Goal: Navigation & Orientation: Find specific page/section

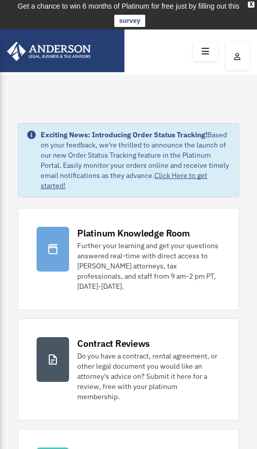
click at [204, 51] on icon at bounding box center [205, 52] width 15 height 16
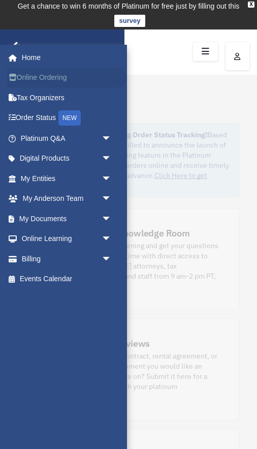
click at [57, 77] on link "Online Ordering" at bounding box center [67, 78] width 120 height 20
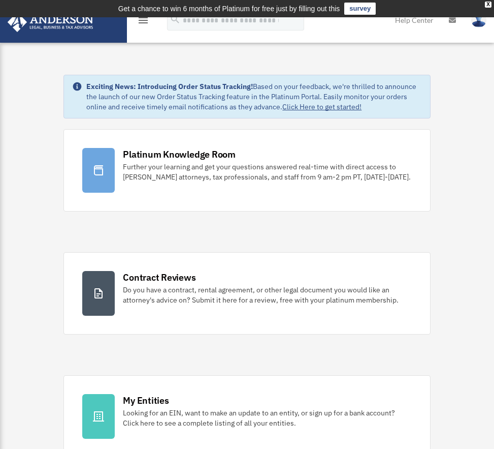
click at [141, 17] on td "Get a chance to win 6 months of Platinum for free just by filling out this surv…" at bounding box center [247, 8] width 494 height 17
click at [144, 20] on icon "menu" at bounding box center [143, 20] width 12 height 12
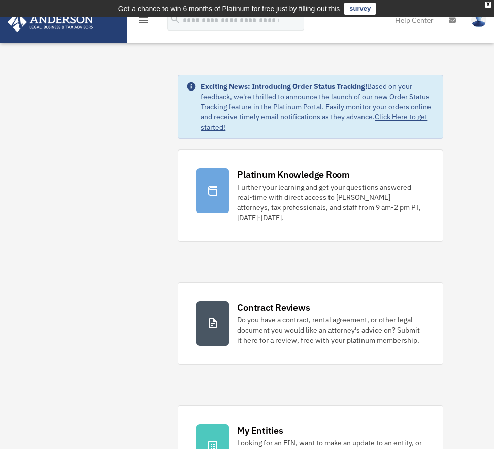
click at [145, 21] on icon "menu" at bounding box center [143, 20] width 12 height 12
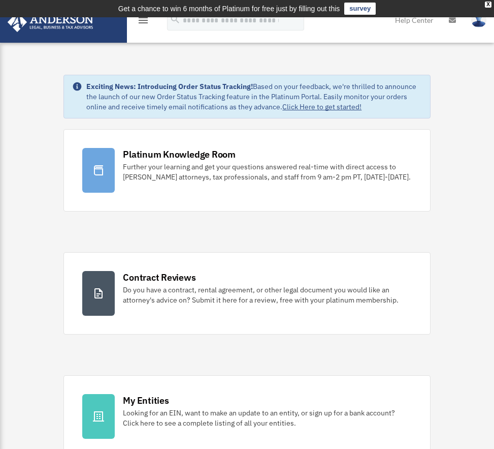
click at [146, 22] on icon "menu" at bounding box center [143, 20] width 12 height 12
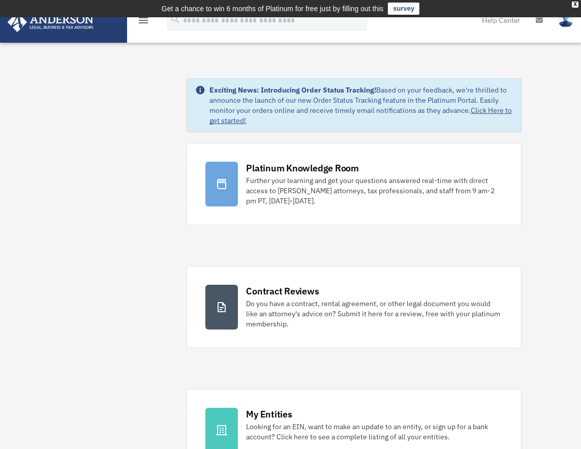
scroll to position [1, 0]
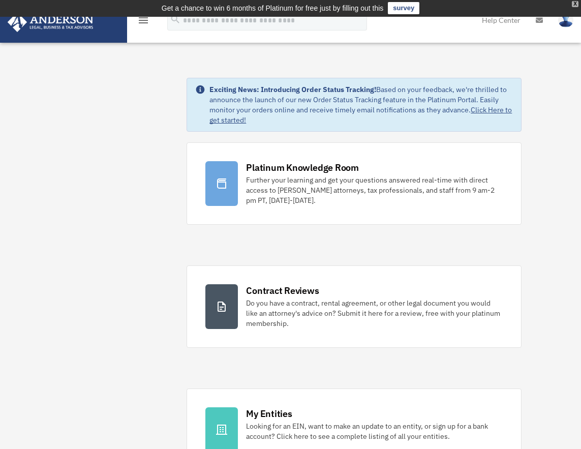
click at [494, 4] on div "X" at bounding box center [575, 4] width 7 height 6
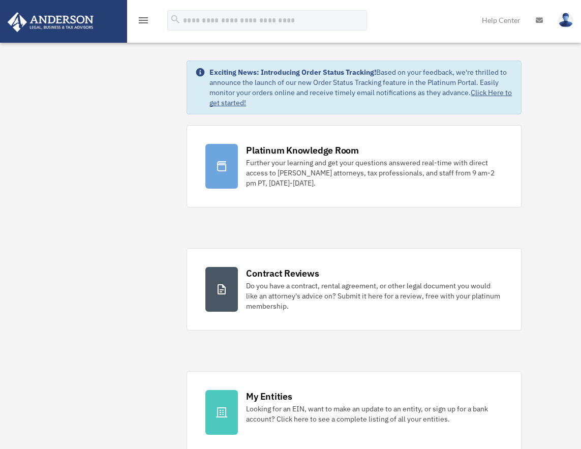
click at [146, 22] on icon "menu" at bounding box center [143, 20] width 12 height 12
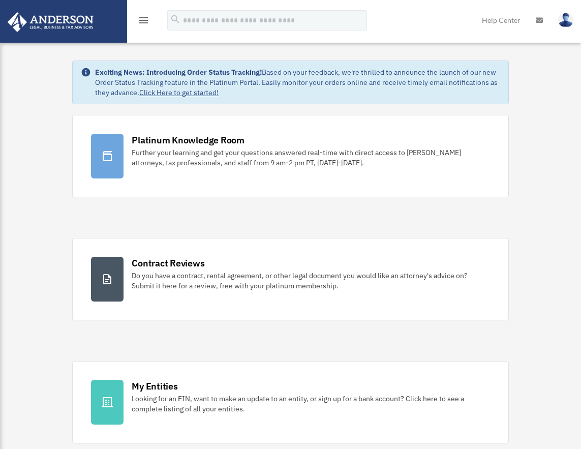
click at [146, 22] on icon "menu" at bounding box center [143, 20] width 12 height 12
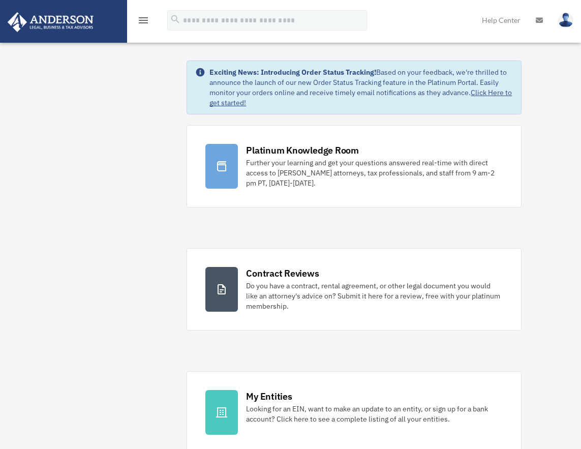
click at [144, 19] on icon "menu" at bounding box center [143, 20] width 12 height 12
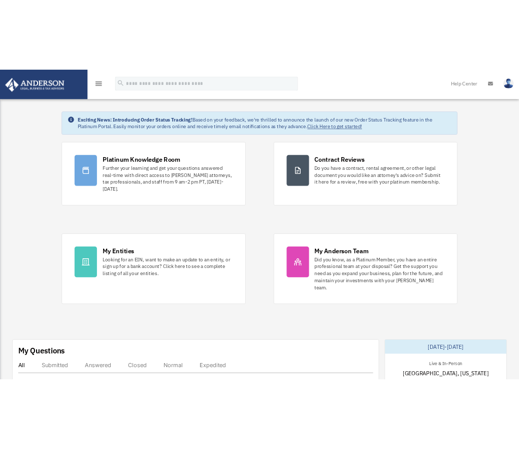
scroll to position [0, 0]
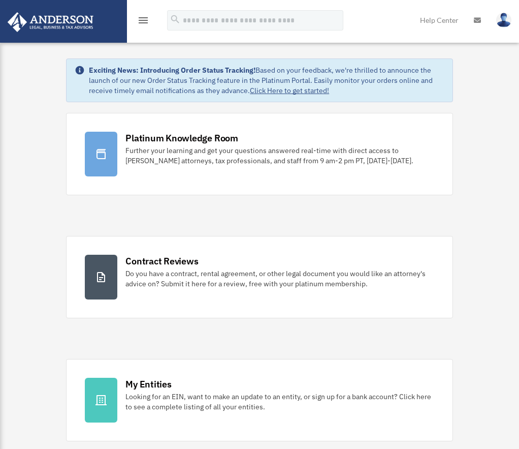
click at [57, 14] on img at bounding box center [51, 22] width 92 height 20
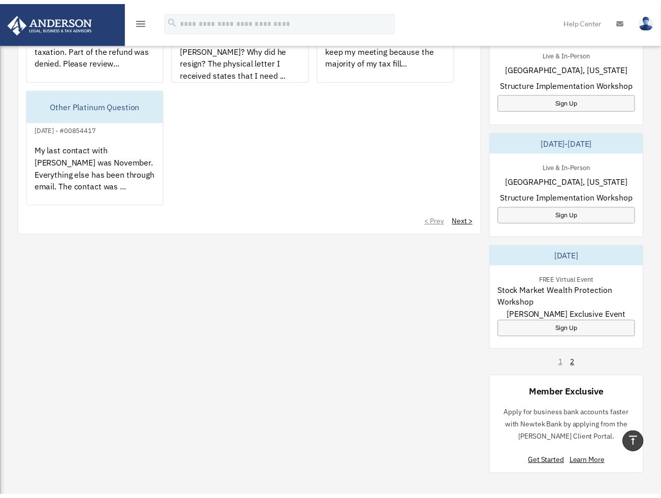
scroll to position [717, 0]
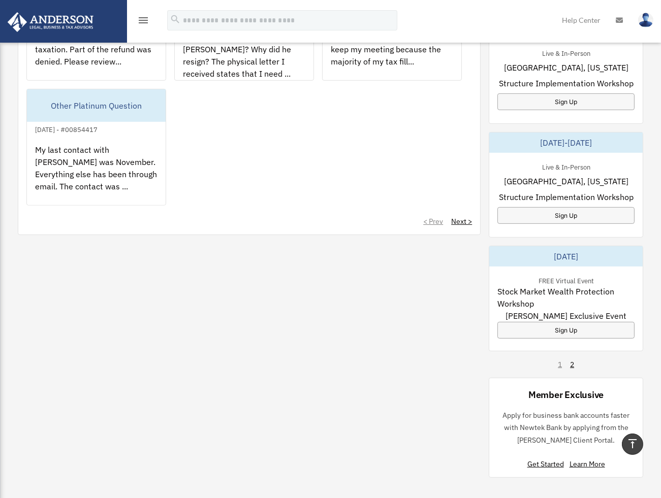
click at [142, 16] on icon "menu" at bounding box center [143, 20] width 12 height 12
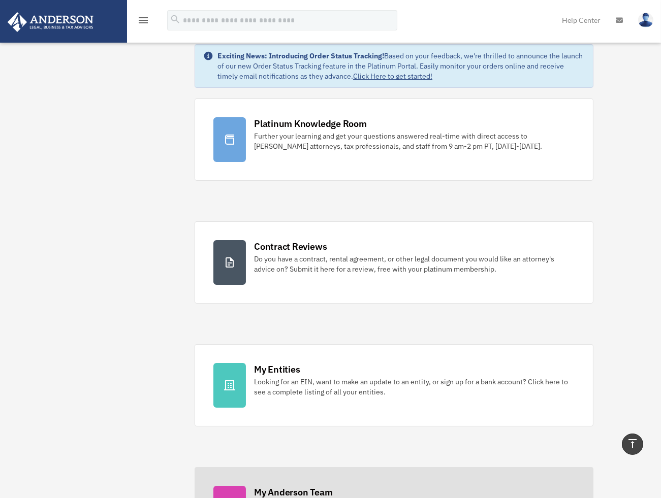
scroll to position [0, 0]
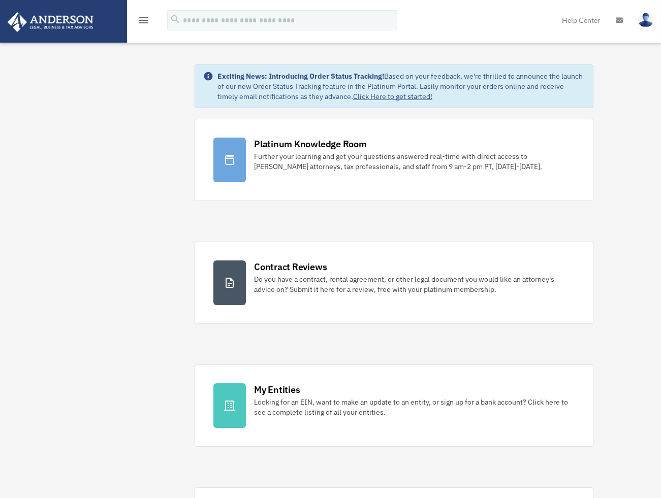
click at [147, 19] on icon "menu" at bounding box center [143, 20] width 12 height 12
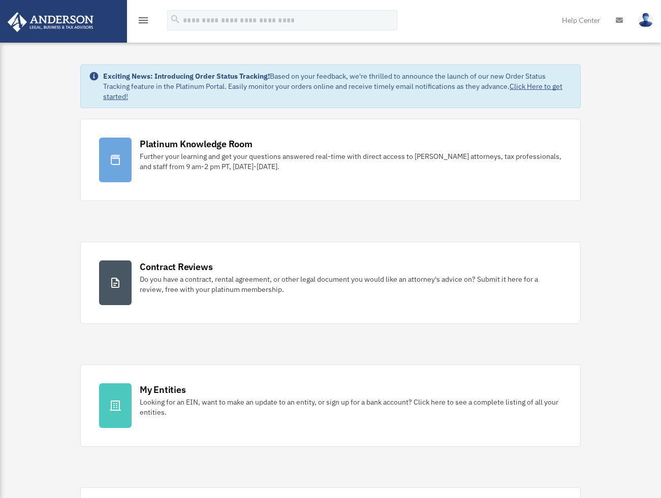
click at [148, 19] on icon "menu" at bounding box center [143, 20] width 12 height 12
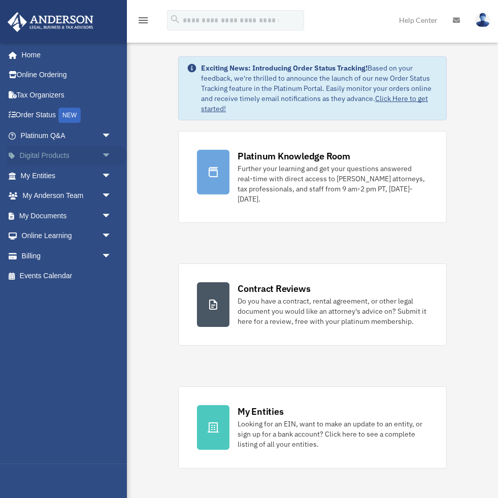
click at [107, 153] on span "arrow_drop_down" at bounding box center [112, 156] width 20 height 21
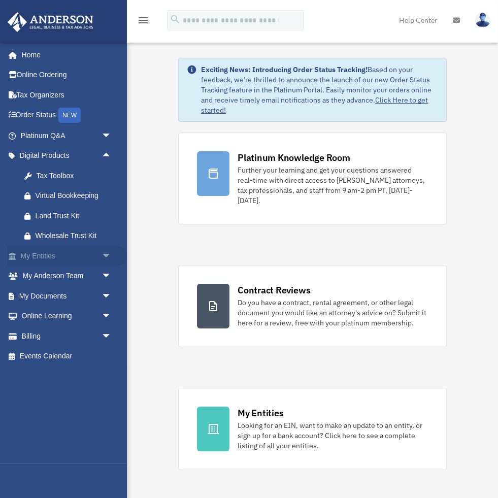
click at [60, 255] on link "My Entities arrow_drop_down" at bounding box center [67, 256] width 120 height 20
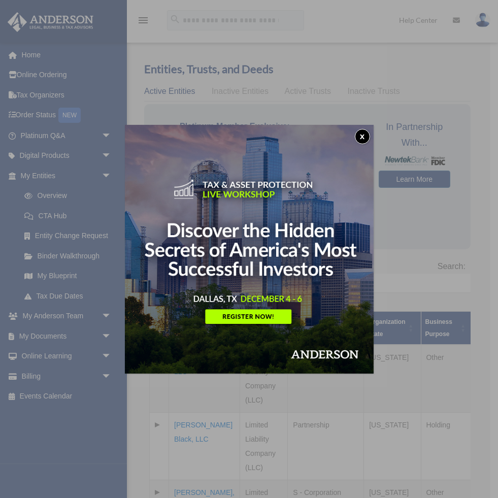
click at [369, 132] on button "x" at bounding box center [362, 136] width 15 height 15
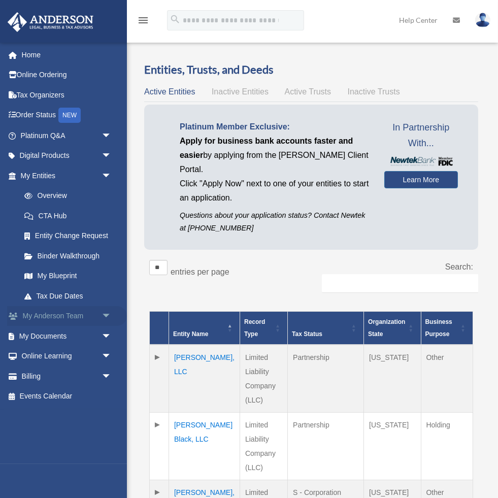
click at [105, 313] on span "arrow_drop_down" at bounding box center [112, 316] width 20 height 21
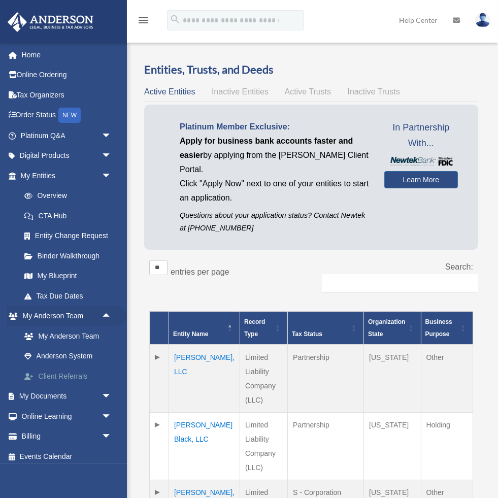
scroll to position [4, 0]
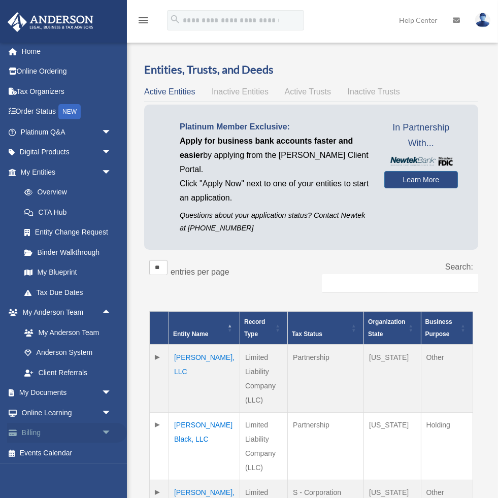
click at [106, 431] on span "arrow_drop_down" at bounding box center [112, 433] width 20 height 21
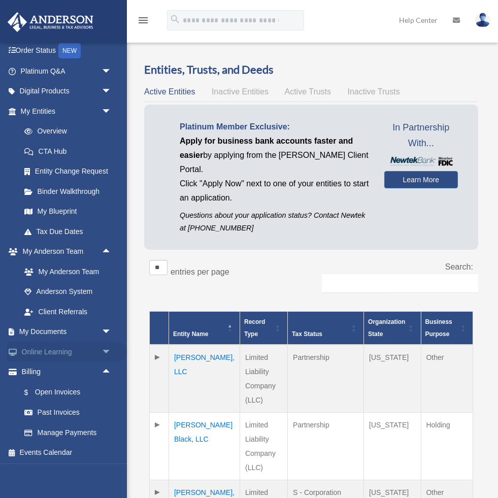
click at [103, 350] on span "arrow_drop_down" at bounding box center [112, 352] width 20 height 21
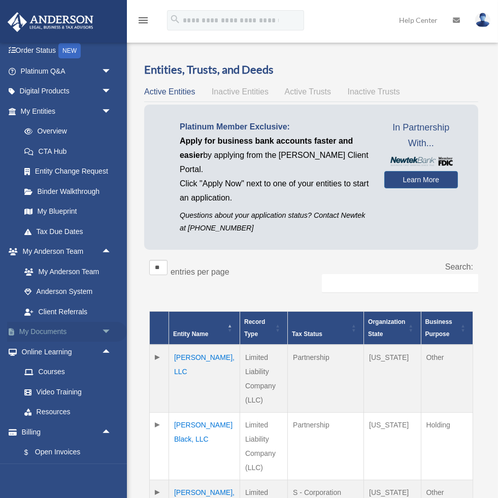
click at [108, 326] on span "arrow_drop_down" at bounding box center [112, 332] width 20 height 21
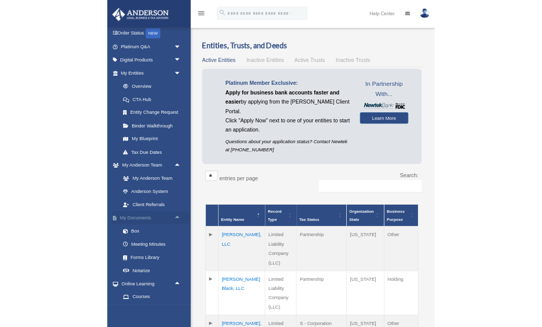
scroll to position [0, 0]
